Goal: Browse casually: Explore the website without a specific task or goal

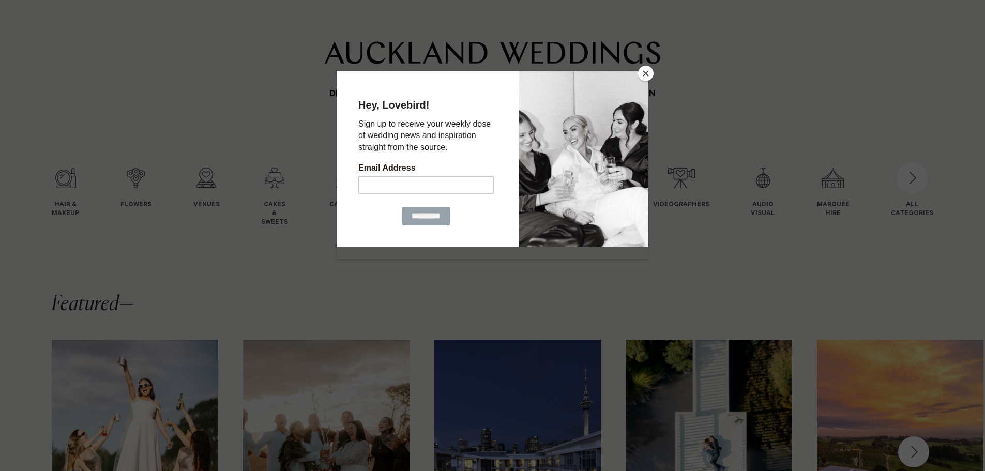
click at [645, 72] on button "Close" at bounding box center [646, 74] width 16 height 16
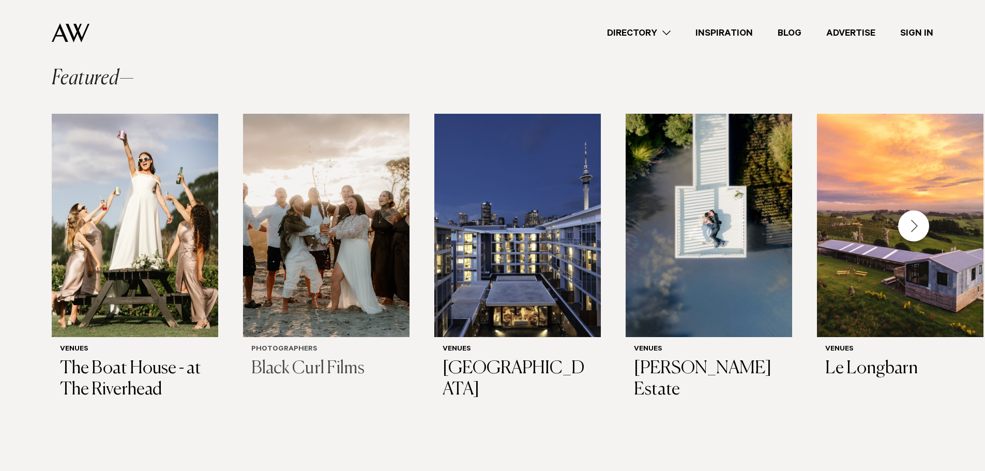
scroll to position [237, 0]
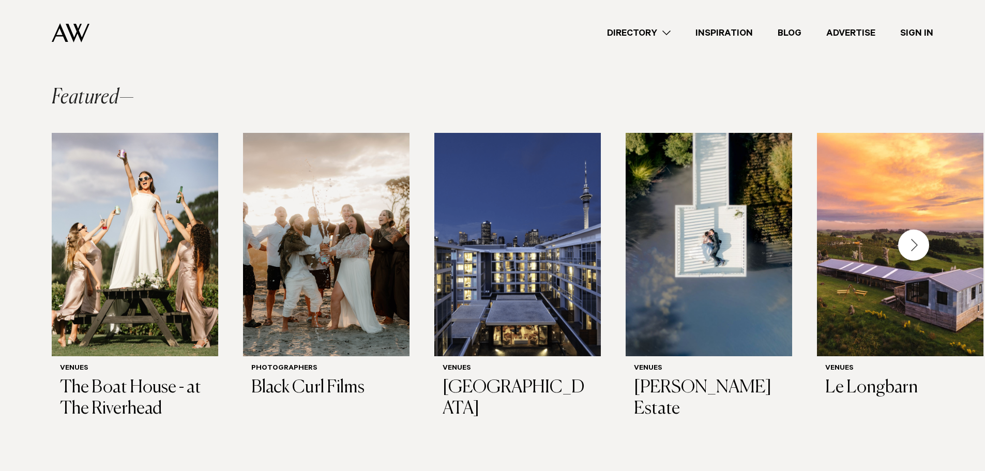
click at [909, 239] on div "Next slide" at bounding box center [913, 245] width 31 height 31
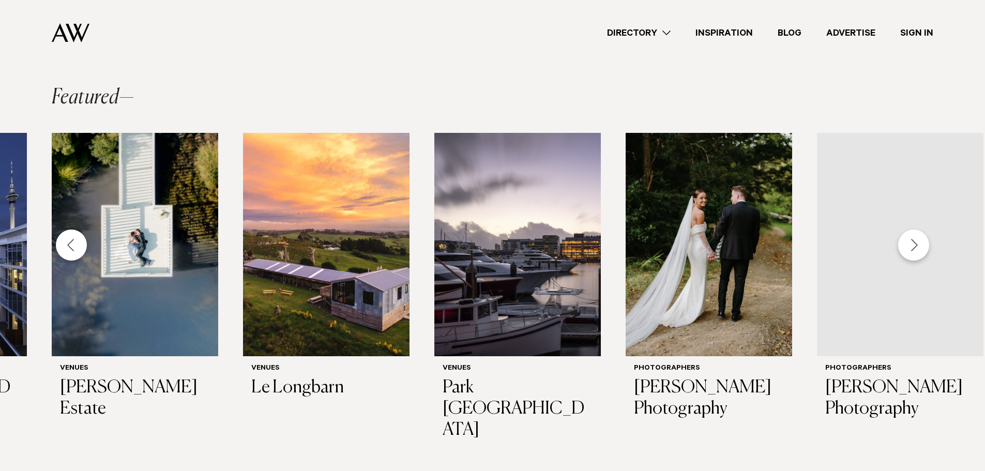
click at [910, 240] on div "Next slide" at bounding box center [913, 245] width 31 height 31
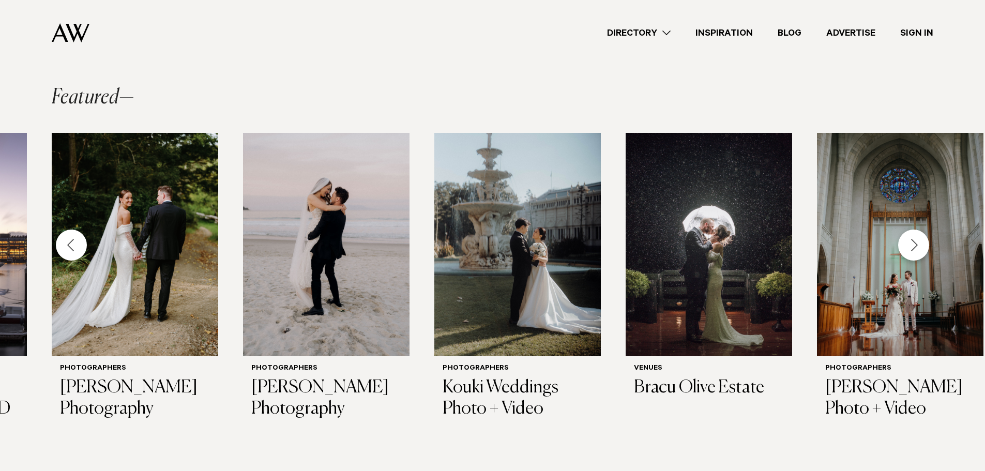
click at [910, 242] on div "Next slide" at bounding box center [913, 245] width 31 height 31
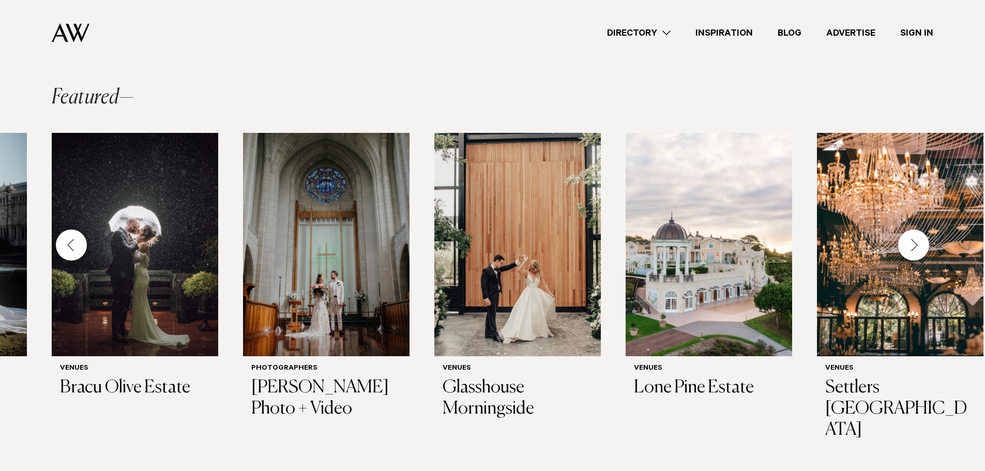
click at [908, 245] on div "Next slide" at bounding box center [913, 245] width 31 height 31
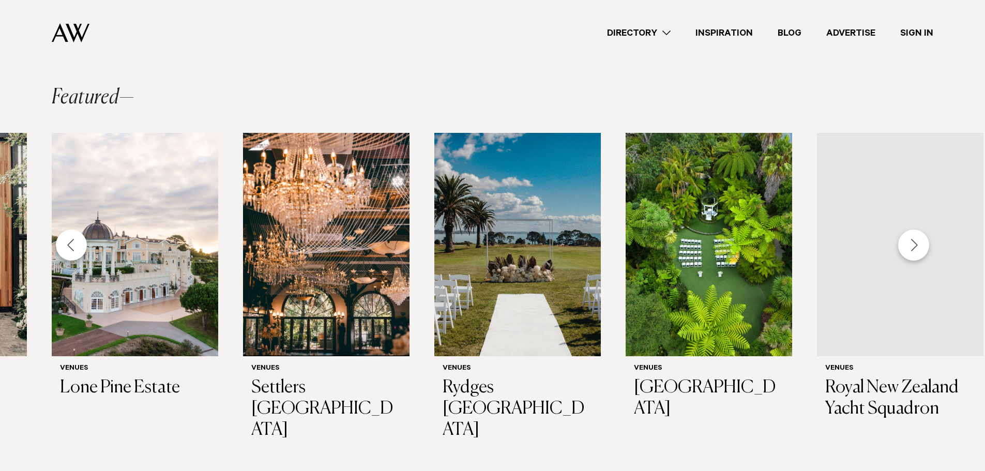
click at [909, 245] on div "Next slide" at bounding box center [913, 245] width 31 height 31
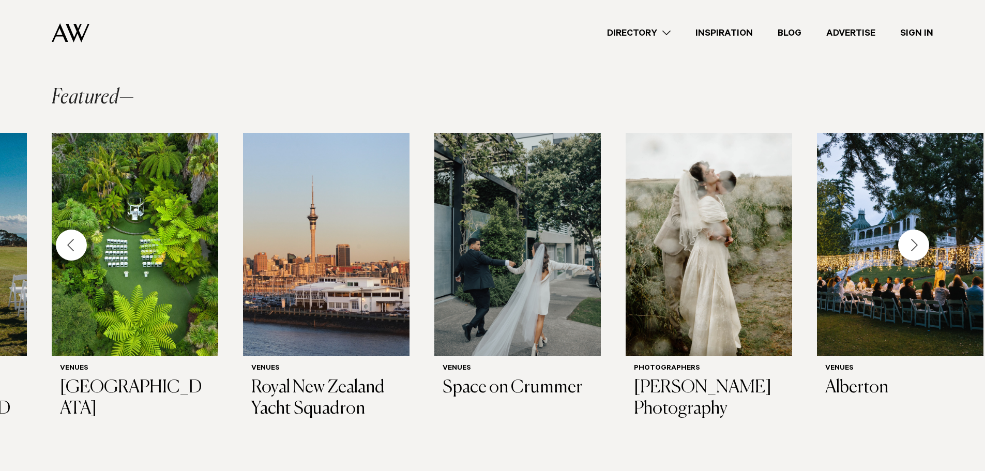
click at [912, 243] on div "Next slide" at bounding box center [913, 245] width 31 height 31
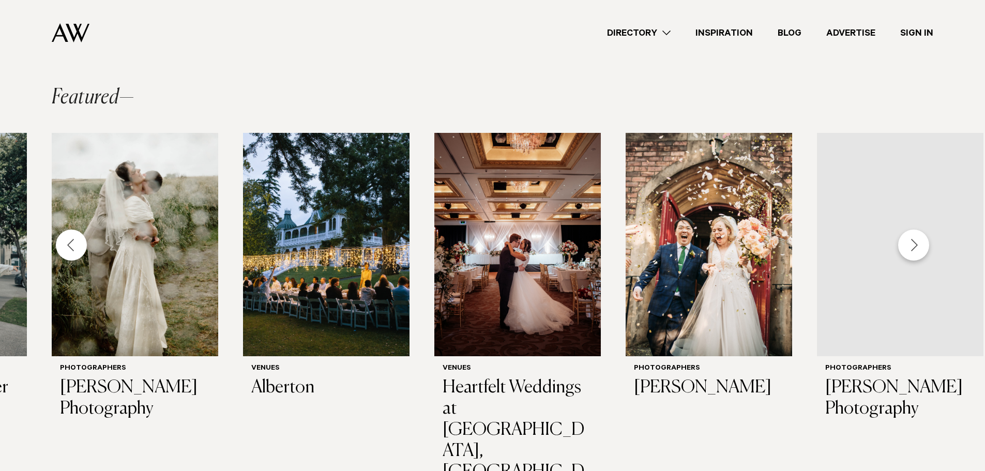
click at [913, 243] on div "Next slide" at bounding box center [913, 245] width 31 height 31
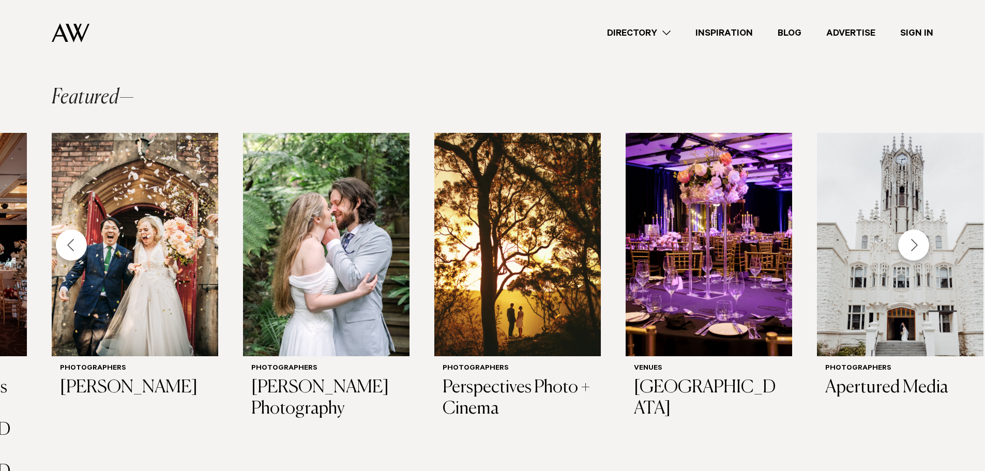
click at [913, 243] on div "Next slide" at bounding box center [913, 245] width 31 height 31
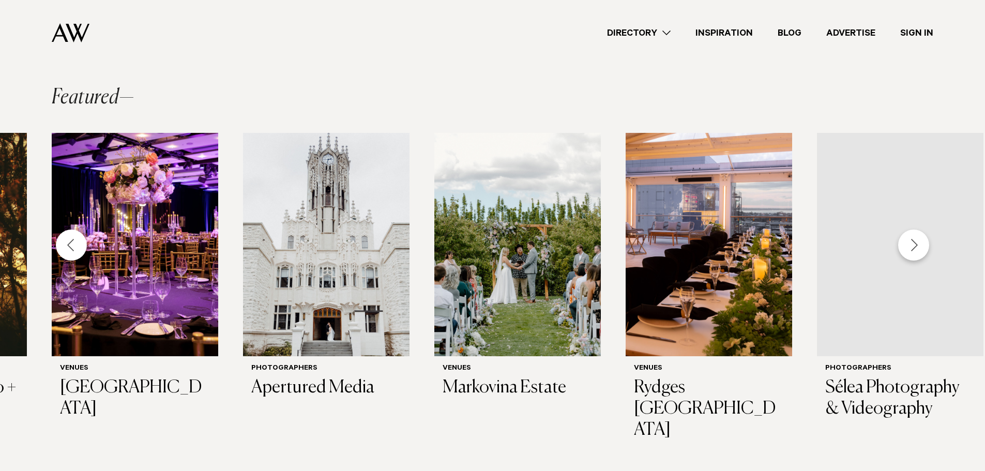
click at [913, 243] on div "Next slide" at bounding box center [913, 245] width 31 height 31
